Goal: Information Seeking & Learning: Learn about a topic

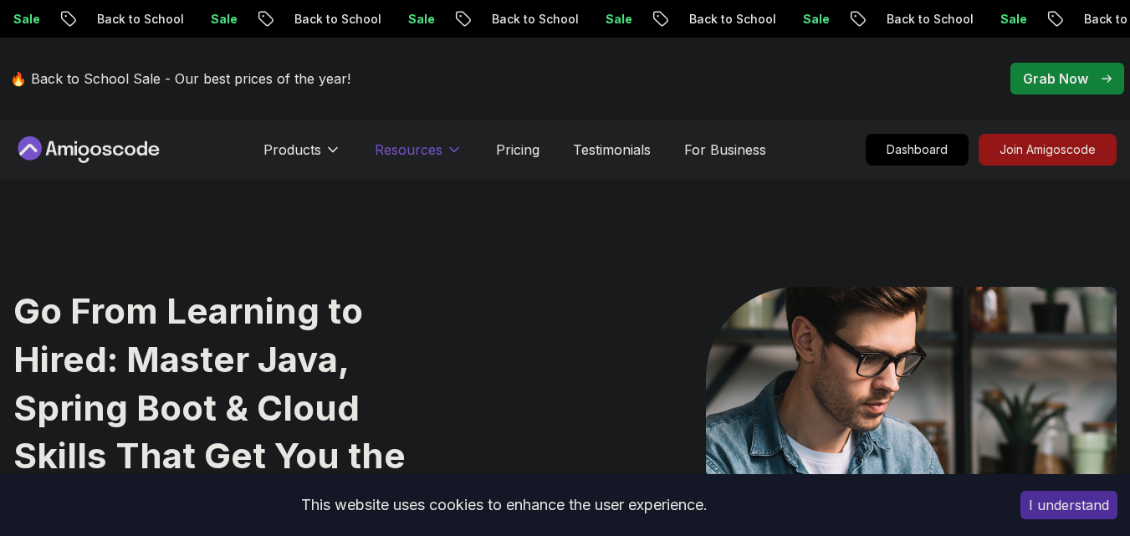
click at [441, 152] on p "Resources" at bounding box center [409, 150] width 68 height 20
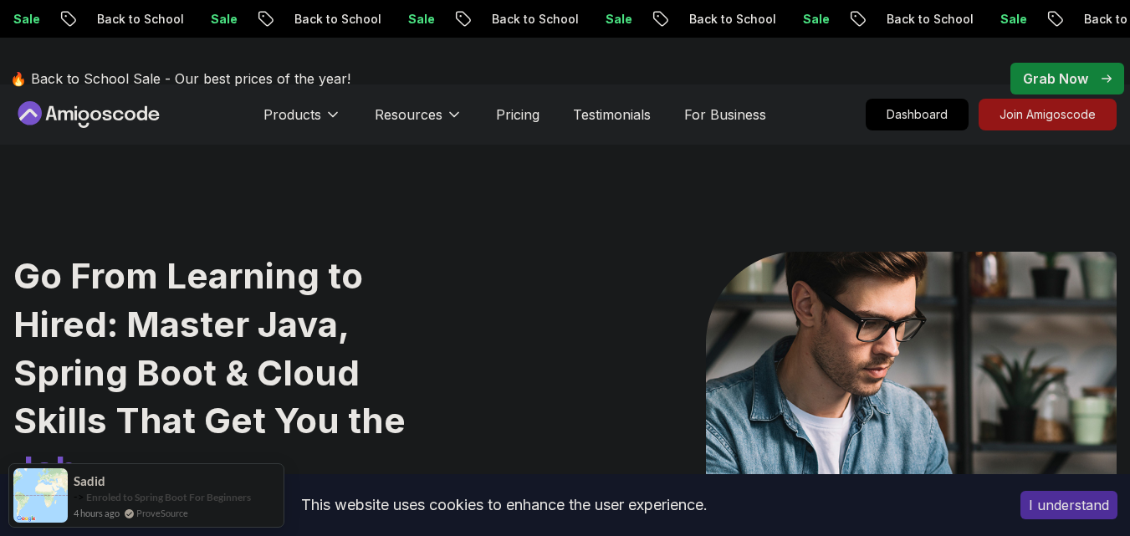
scroll to position [71, 0]
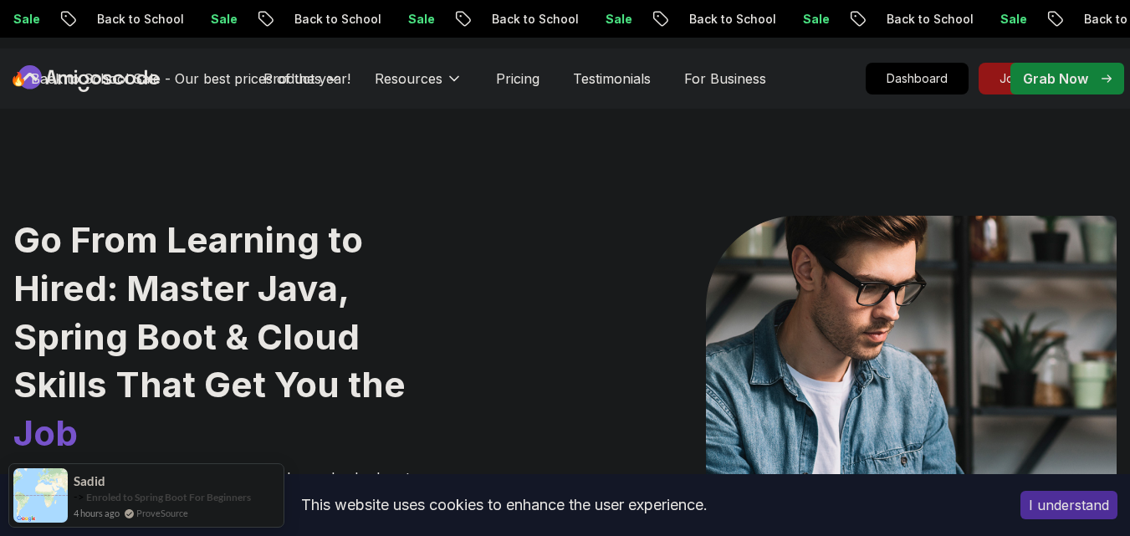
click at [453, 74] on div "🔥 Back to School Sale - Our best prices of the year! Grab Now" at bounding box center [565, 79] width 1130 height 82
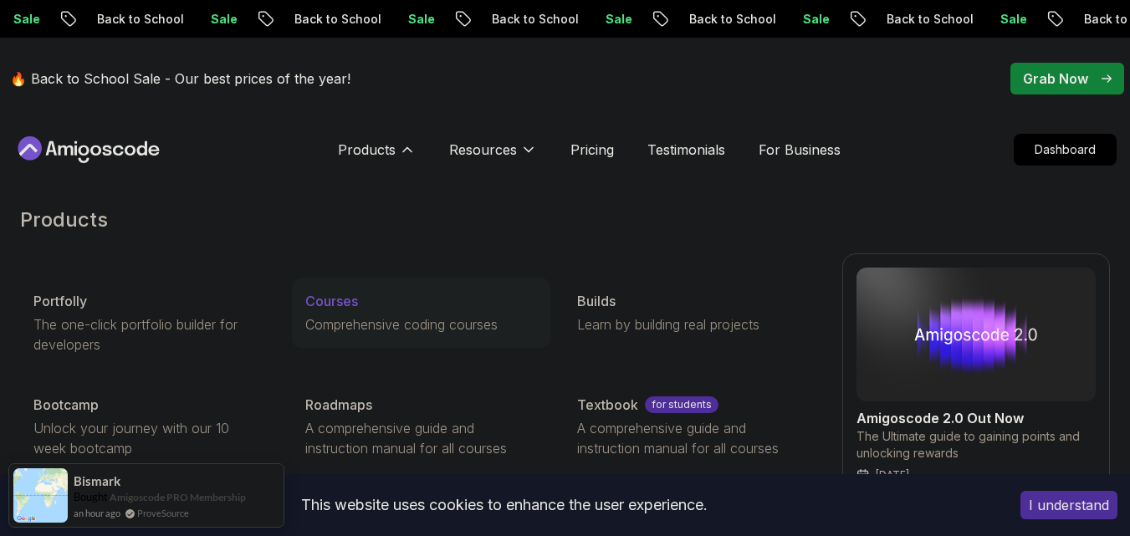
click at [353, 303] on p "Courses" at bounding box center [331, 301] width 53 height 20
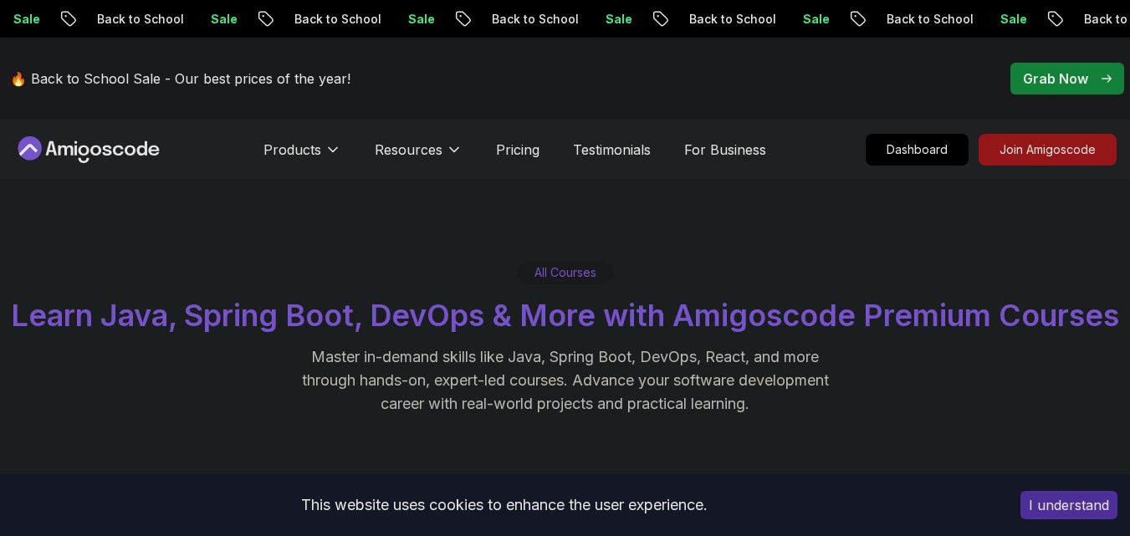
scroll to position [491, 0]
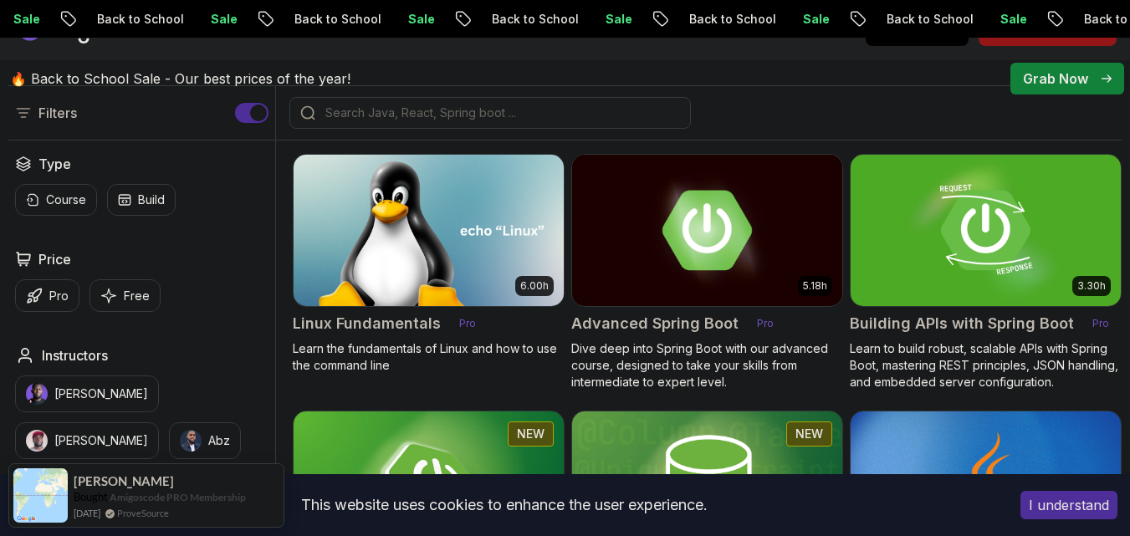
click at [490, 121] on input "search" at bounding box center [501, 113] width 358 height 17
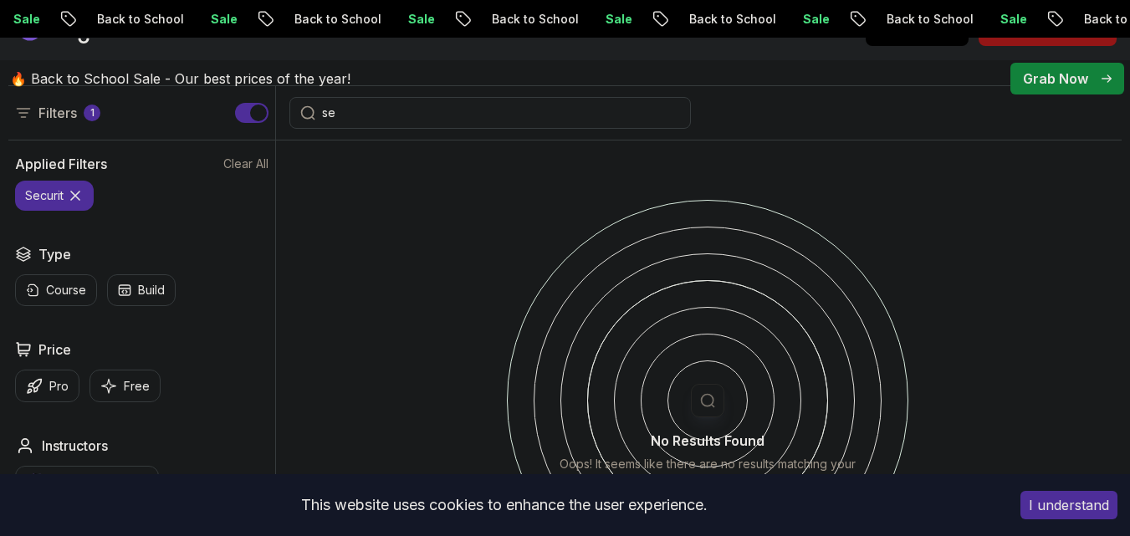
type input "s"
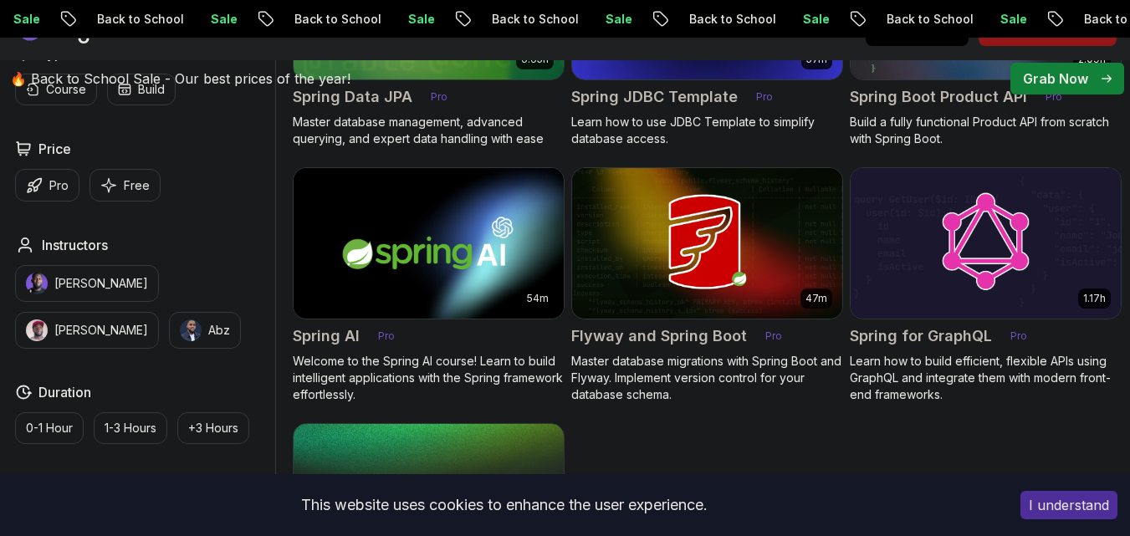
scroll to position [870, 0]
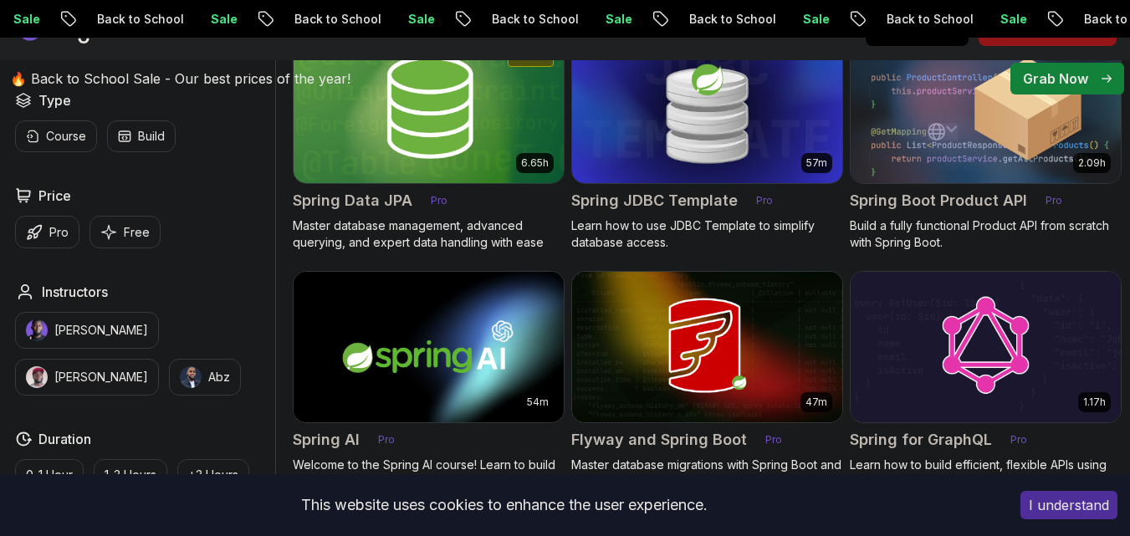
type input "spring"
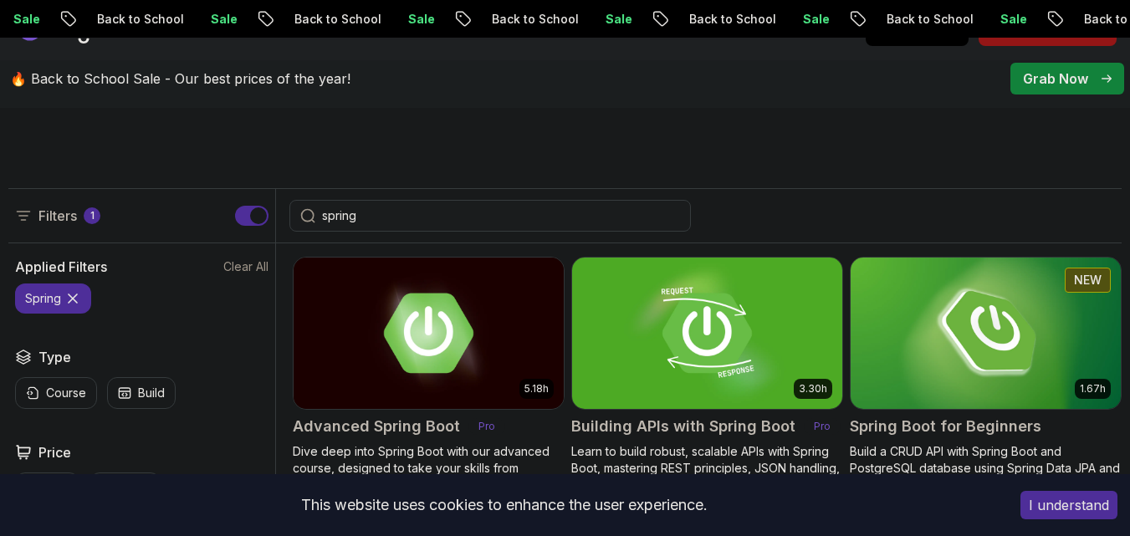
scroll to position [370, 0]
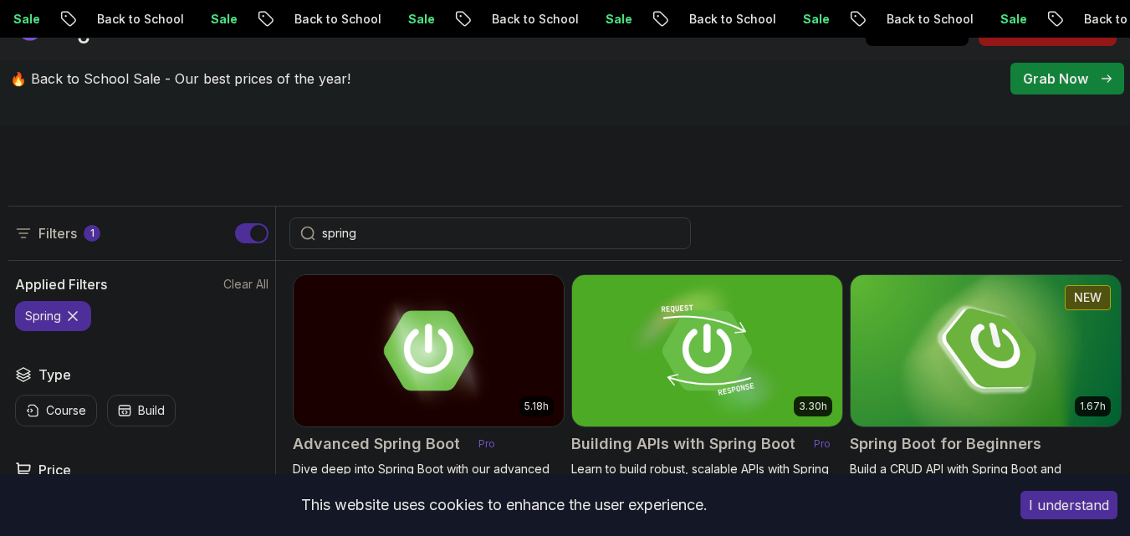
drag, startPoint x: 510, startPoint y: 274, endPoint x: 298, endPoint y: 281, distance: 211.6
click at [306, 261] on div "Filters 1 spring" at bounding box center [564, 233] width 1113 height 55
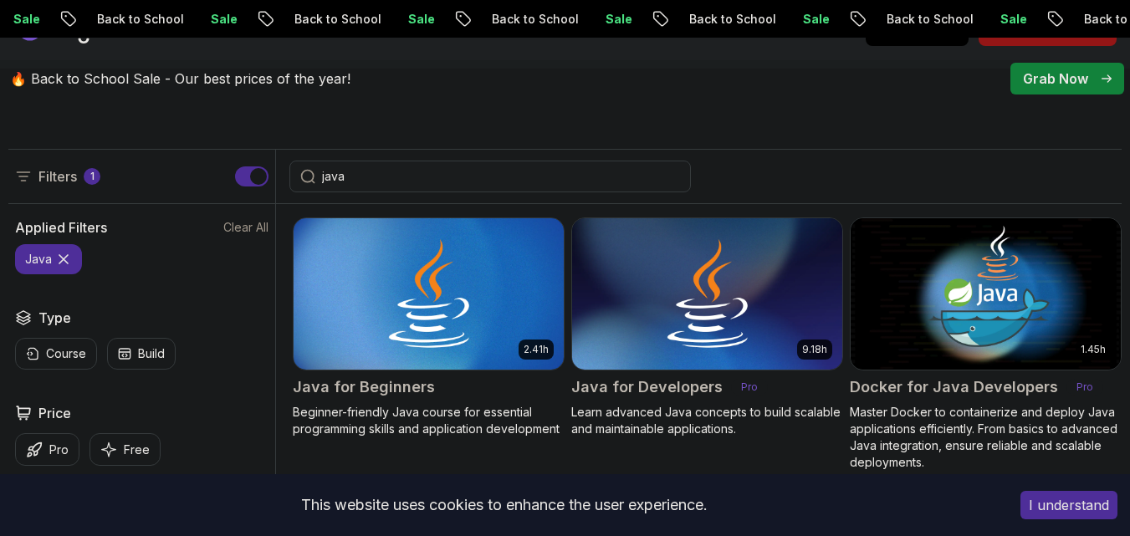
scroll to position [380, 0]
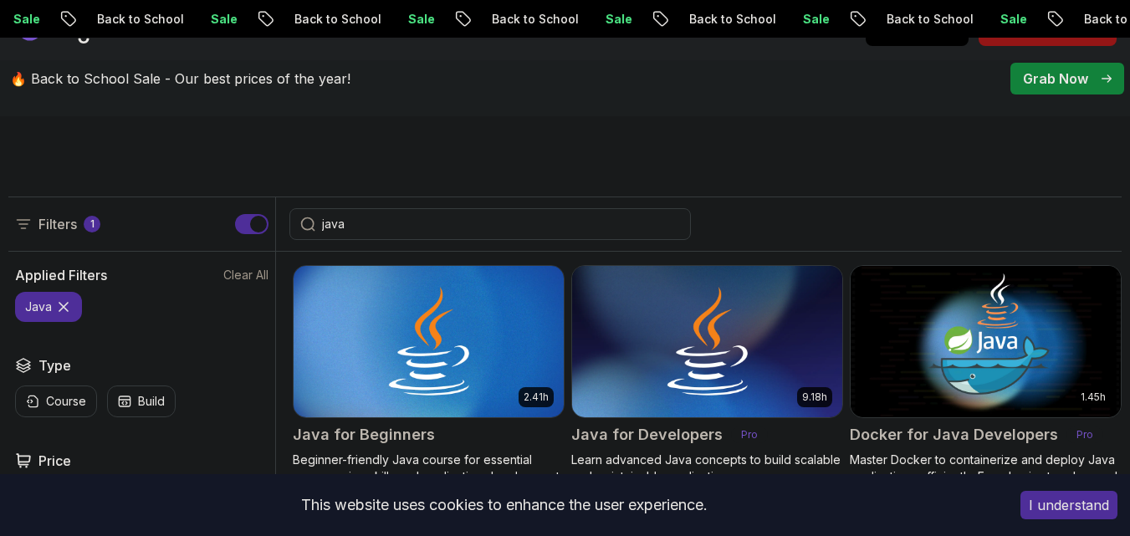
type input "java"
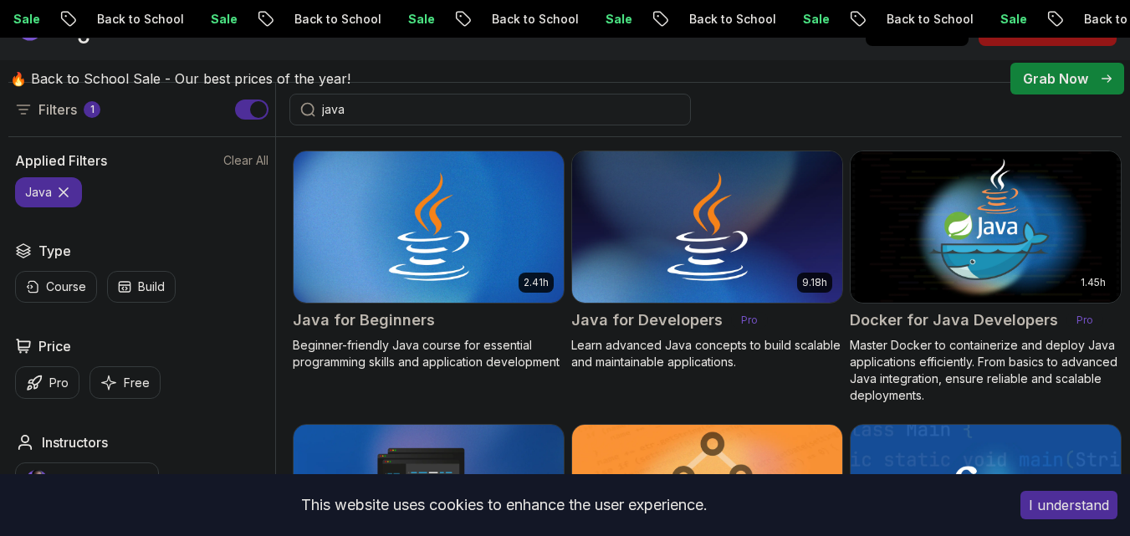
scroll to position [466, 0]
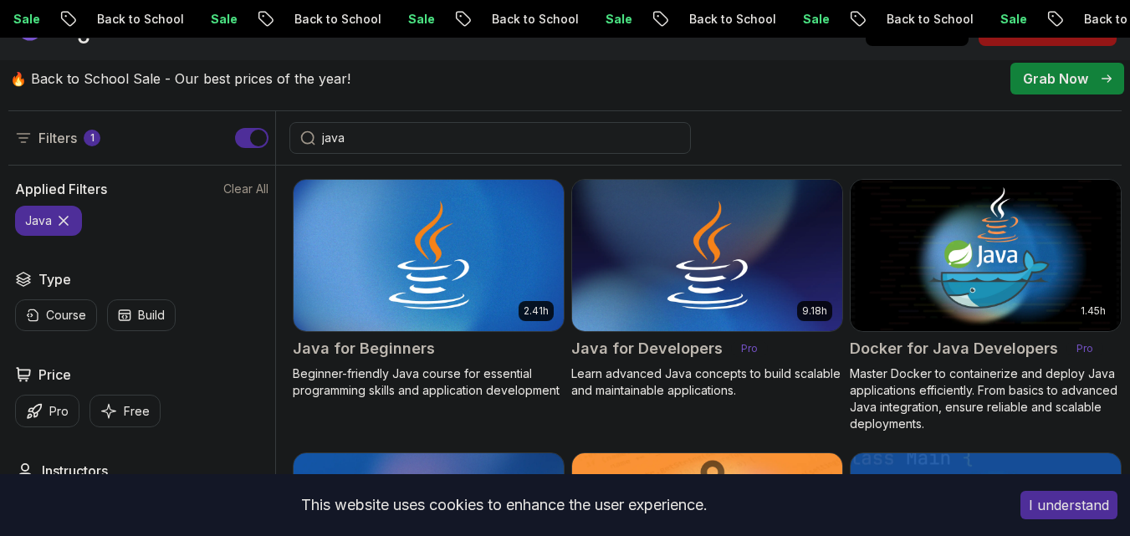
click at [809, 100] on div "🔥 Back to School Sale - Our best prices of the year! Grab Now" at bounding box center [565, 79] width 1130 height 82
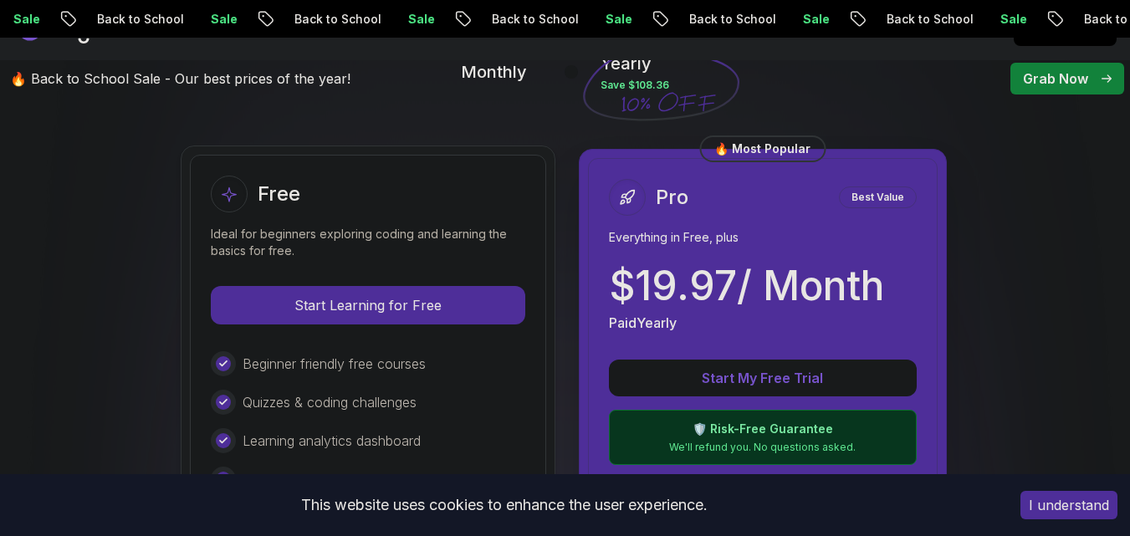
click at [405, 38] on icon at bounding box center [407, 30] width 17 height 17
click at [410, 38] on icon at bounding box center [407, 30] width 17 height 17
click at [479, 40] on p "Resources" at bounding box center [483, 30] width 68 height 20
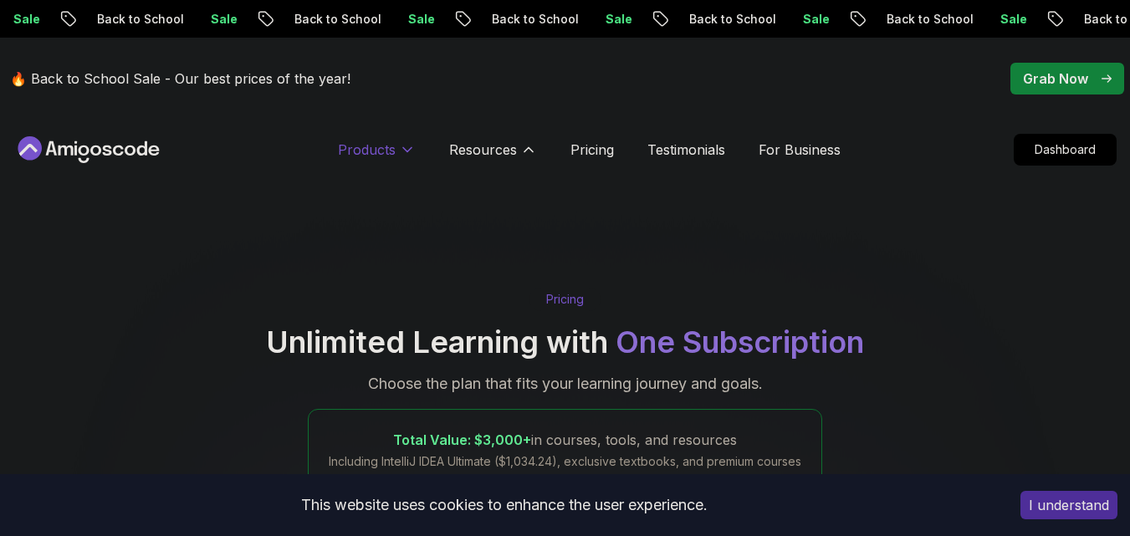
click at [390, 143] on p "Products" at bounding box center [367, 150] width 58 height 20
click at [389, 143] on p "Products" at bounding box center [367, 150] width 58 height 20
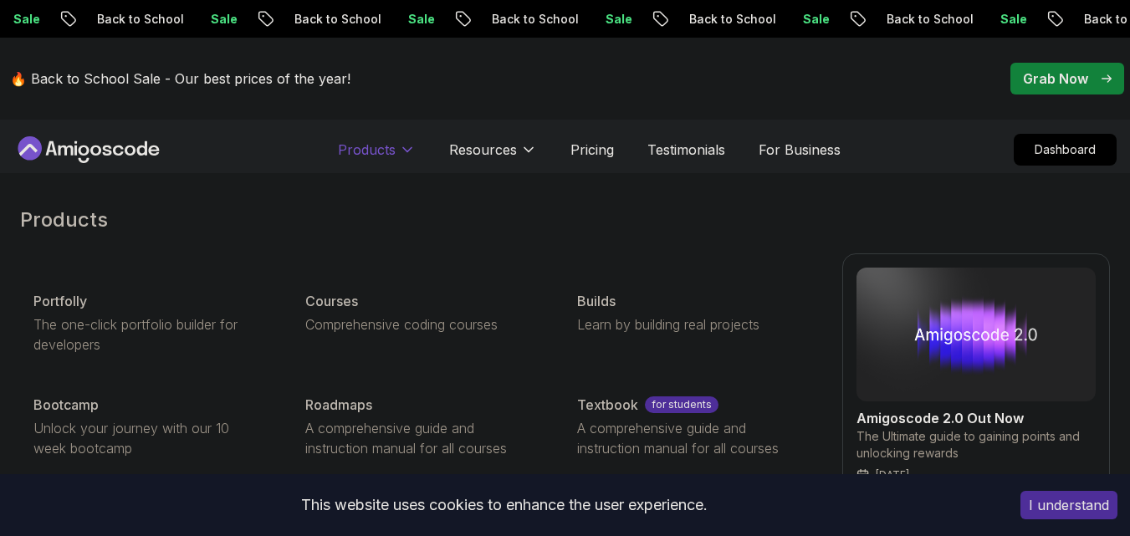
click at [409, 148] on icon at bounding box center [407, 149] width 17 height 17
click at [377, 154] on p "Products" at bounding box center [367, 150] width 58 height 20
click at [430, 109] on div "🔥 Back to School Sale - Our best prices of the year! Grab Now" at bounding box center [565, 79] width 1130 height 82
click at [411, 145] on icon at bounding box center [407, 149] width 17 height 17
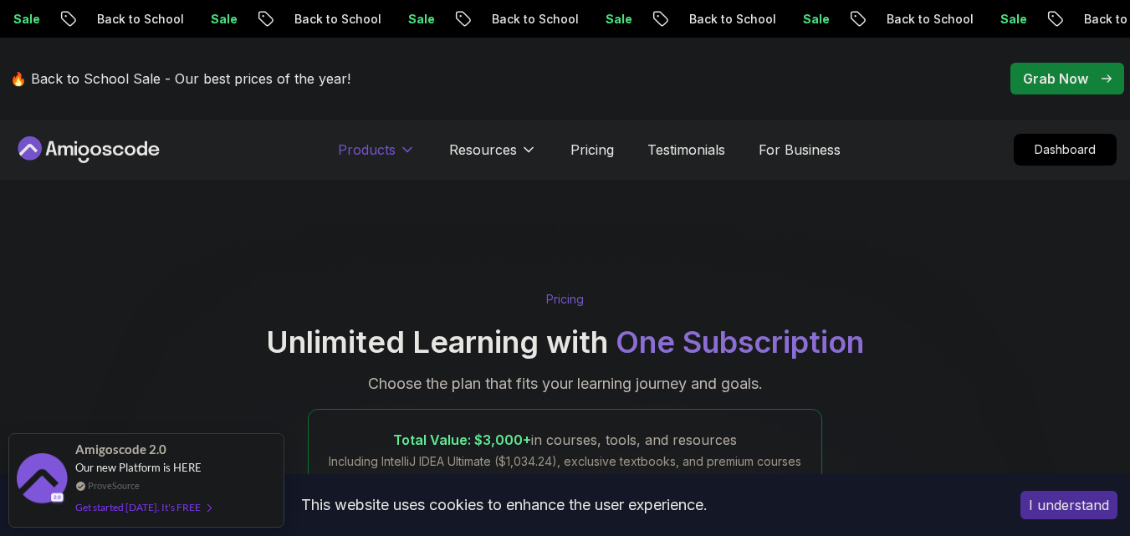
click at [406, 148] on icon at bounding box center [407, 149] width 17 height 17
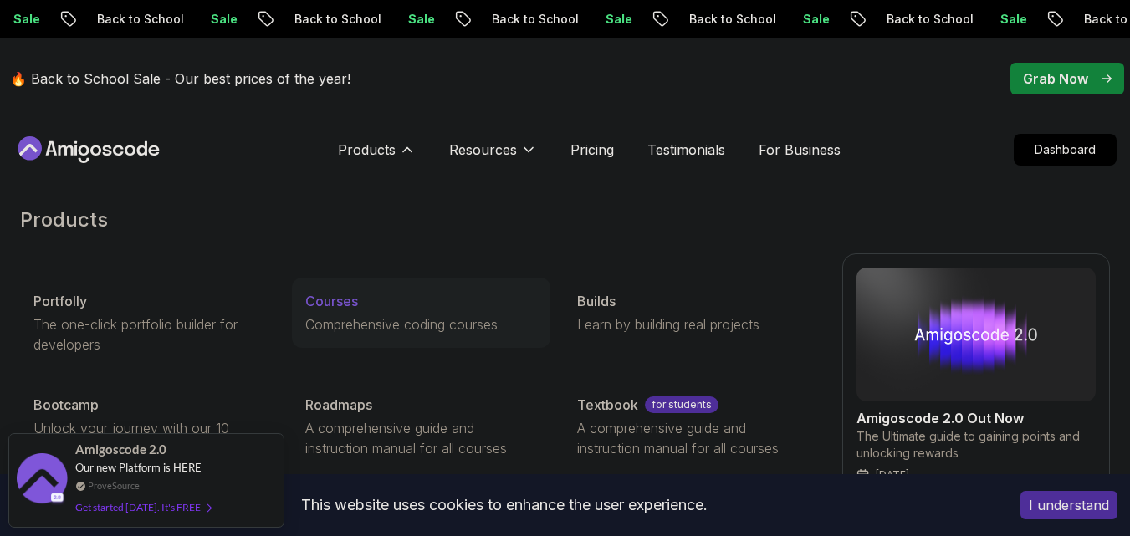
click at [328, 299] on p "Courses" at bounding box center [331, 301] width 53 height 20
